Goal: Navigation & Orientation: Find specific page/section

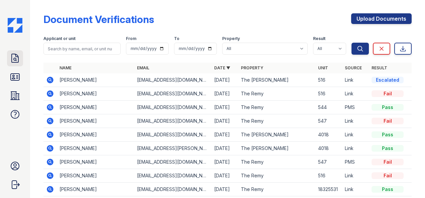
click at [13, 59] on icon at bounding box center [15, 58] width 11 height 11
click at [14, 71] on link "ID Verifications" at bounding box center [15, 77] width 16 height 16
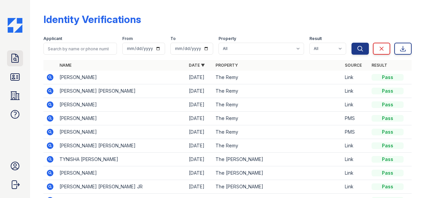
click at [14, 62] on icon at bounding box center [15, 58] width 7 height 8
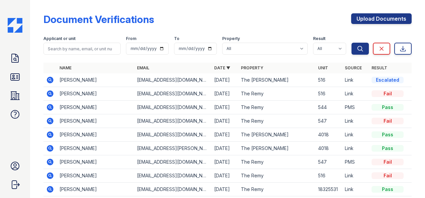
click at [14, 62] on icon at bounding box center [15, 58] width 7 height 8
click at [11, 61] on icon at bounding box center [15, 58] width 11 height 11
click at [18, 74] on icon at bounding box center [15, 77] width 9 height 7
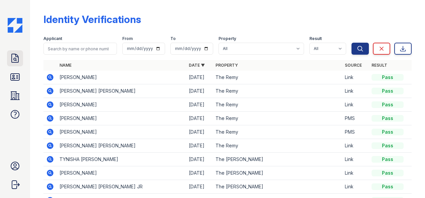
click at [10, 56] on icon at bounding box center [15, 58] width 11 height 11
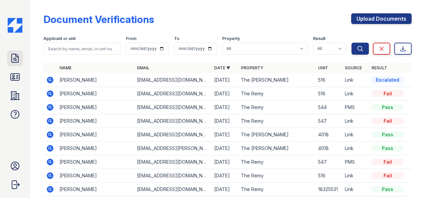
click at [17, 58] on icon at bounding box center [15, 58] width 11 height 11
click at [13, 78] on icon at bounding box center [15, 77] width 9 height 7
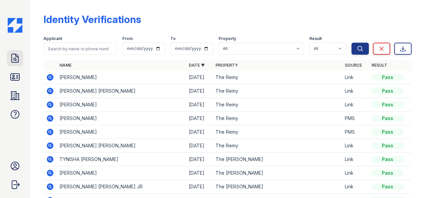
click at [10, 65] on link "Doc Verifications" at bounding box center [15, 58] width 16 height 16
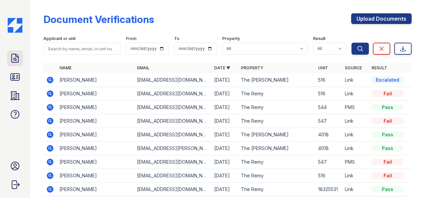
click at [11, 53] on icon at bounding box center [15, 58] width 11 height 11
click at [11, 82] on icon at bounding box center [15, 77] width 11 height 11
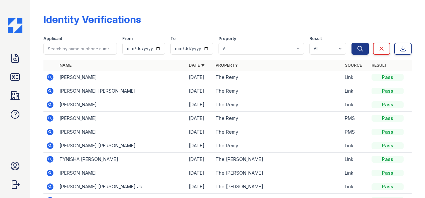
click at [5, 67] on div "Doc Verifications ID Verifications Properties FAQ Ryen Hicks LiveBe Communities…" at bounding box center [15, 99] width 30 height 198
click at [11, 63] on icon at bounding box center [15, 58] width 11 height 11
